Goal: Transaction & Acquisition: Purchase product/service

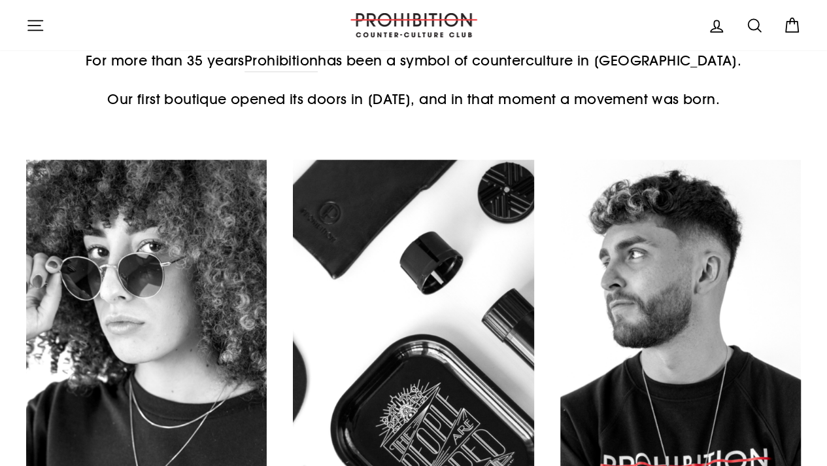
scroll to position [627, 0]
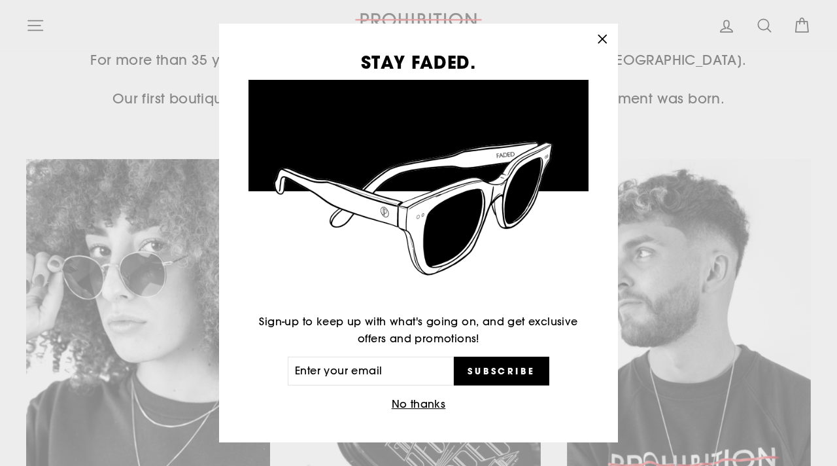
click at [595, 39] on icon "button" at bounding box center [602, 39] width 18 height 18
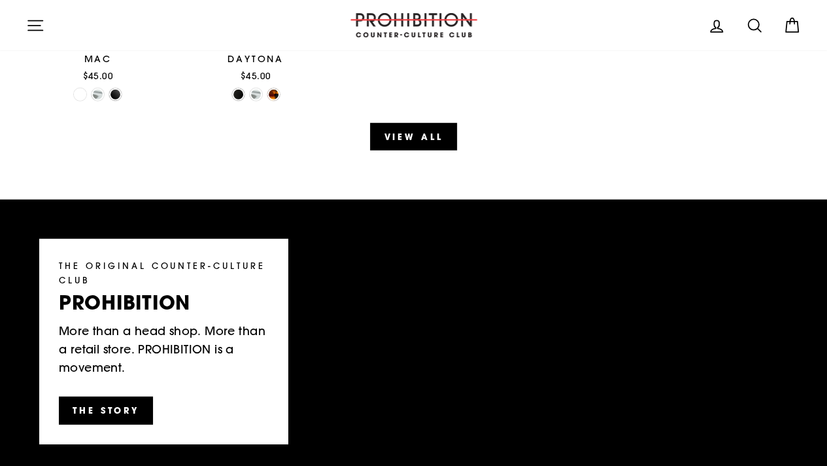
click at [31, 28] on icon "button" at bounding box center [35, 25] width 18 height 18
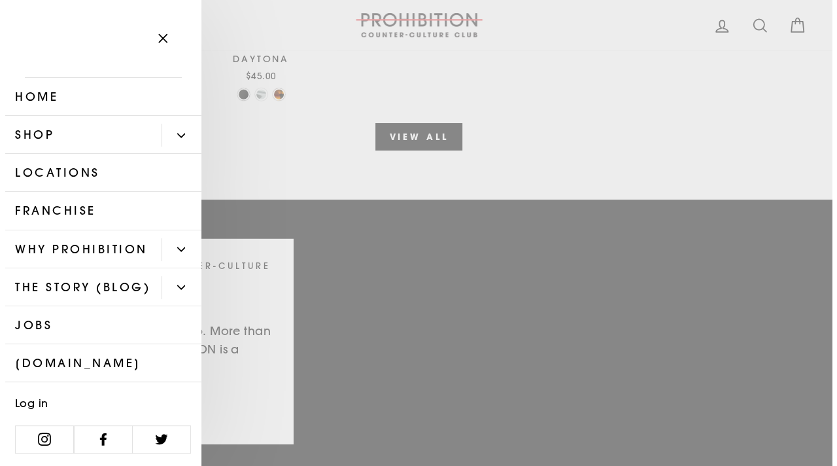
scroll to position [1709, 0]
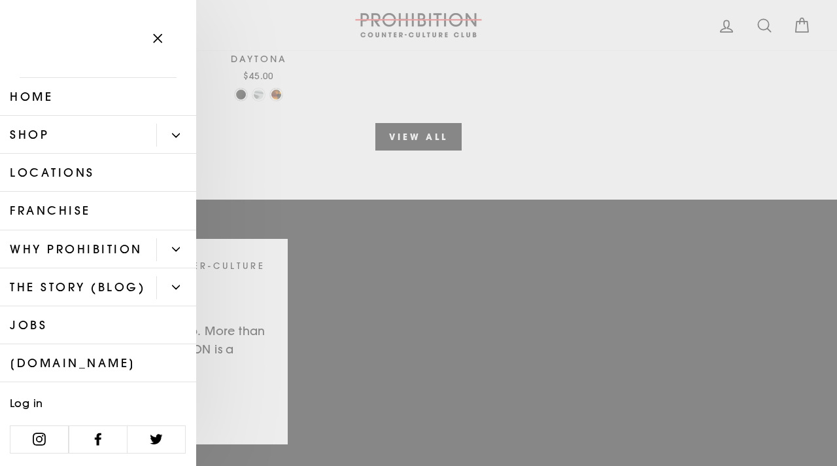
click at [63, 139] on link "Shop" at bounding box center [78, 135] width 156 height 38
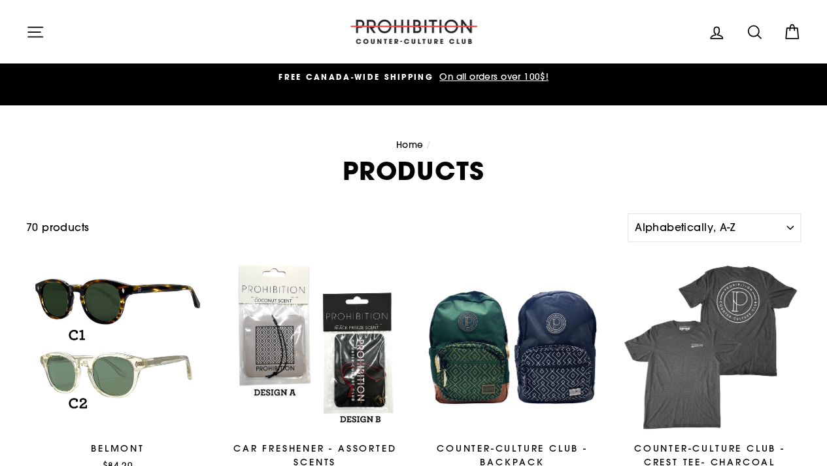
click at [39, 28] on icon "button" at bounding box center [35, 32] width 18 height 18
